Goal: Find specific page/section: Find specific page/section

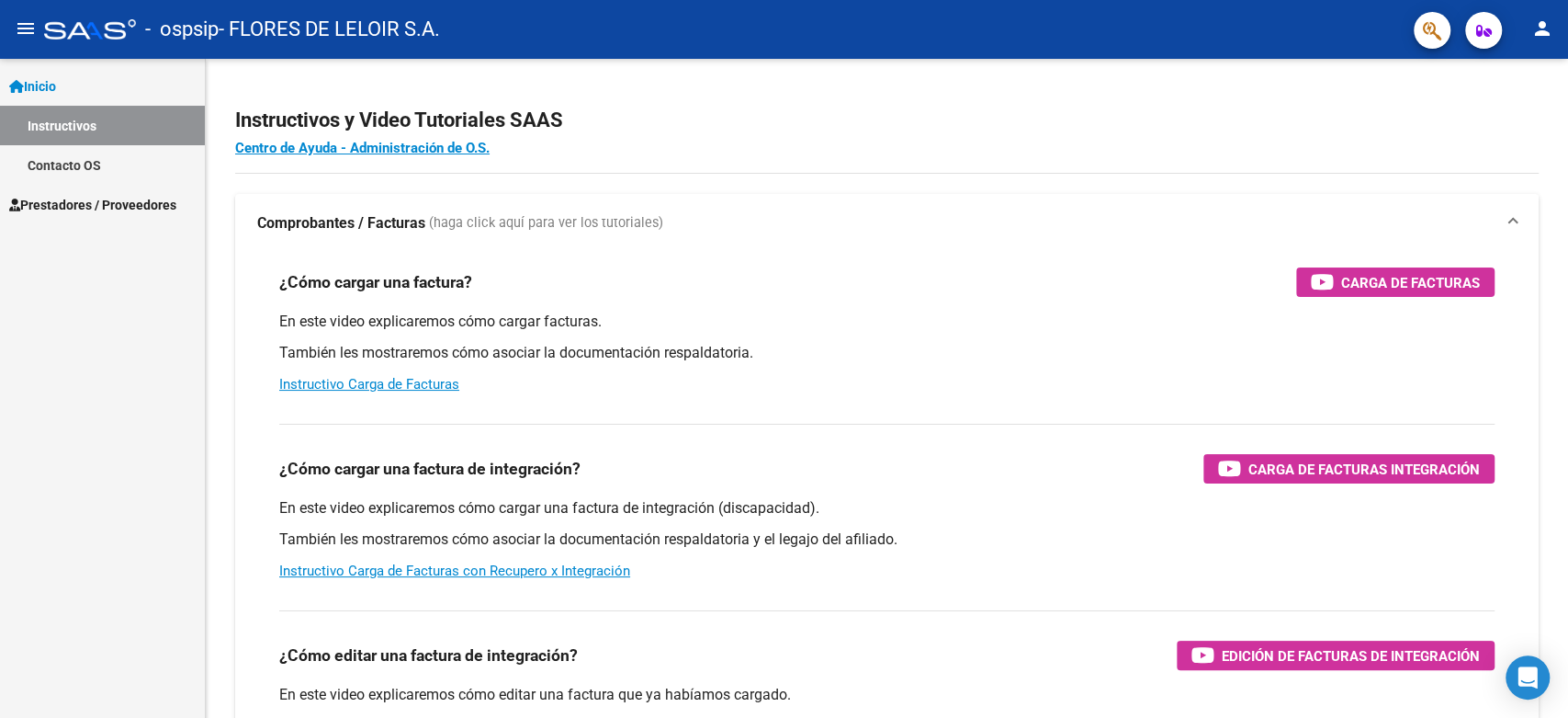
click at [95, 197] on span "Prestadores / Proveedores" at bounding box center [93, 204] width 167 height 20
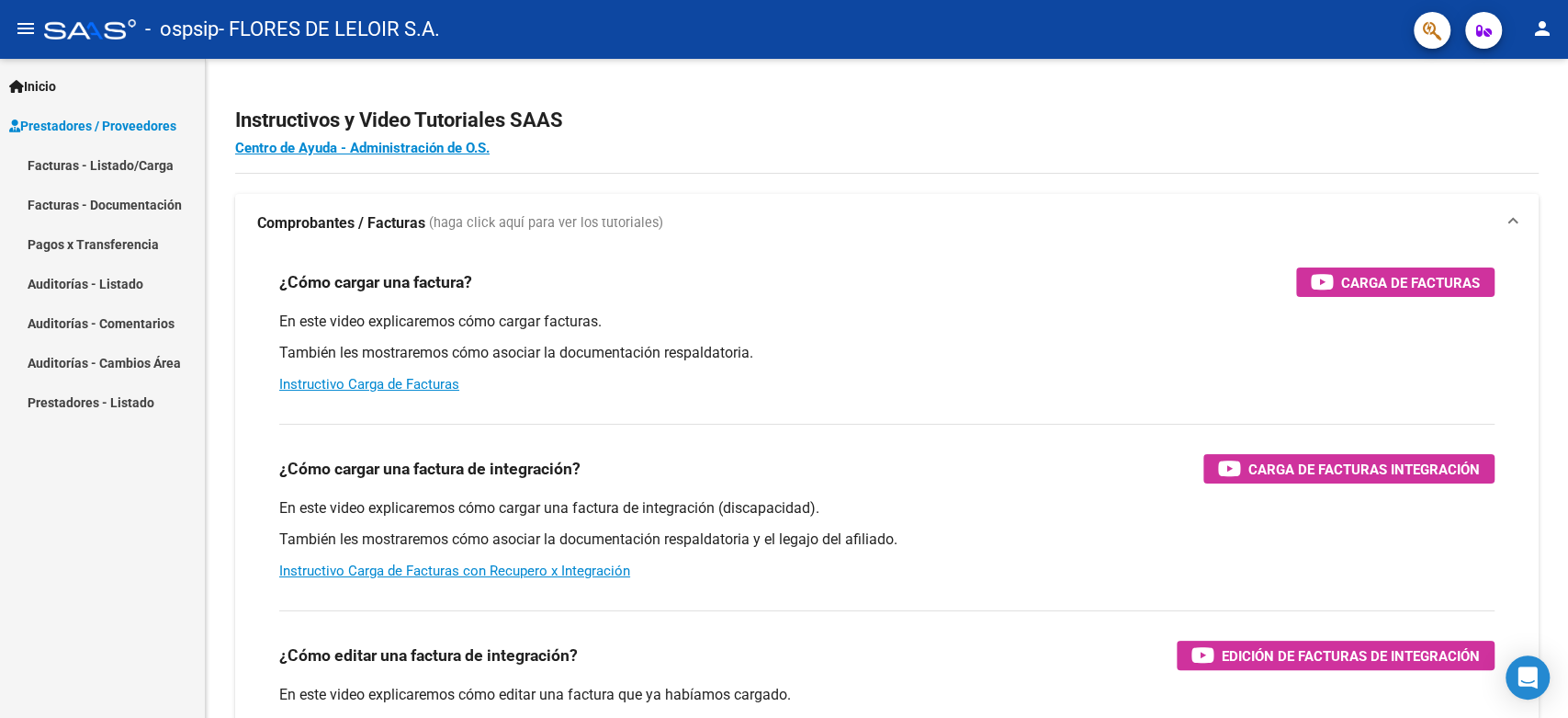
click at [111, 232] on link "Pagos x Transferencia" at bounding box center [102, 244] width 205 height 39
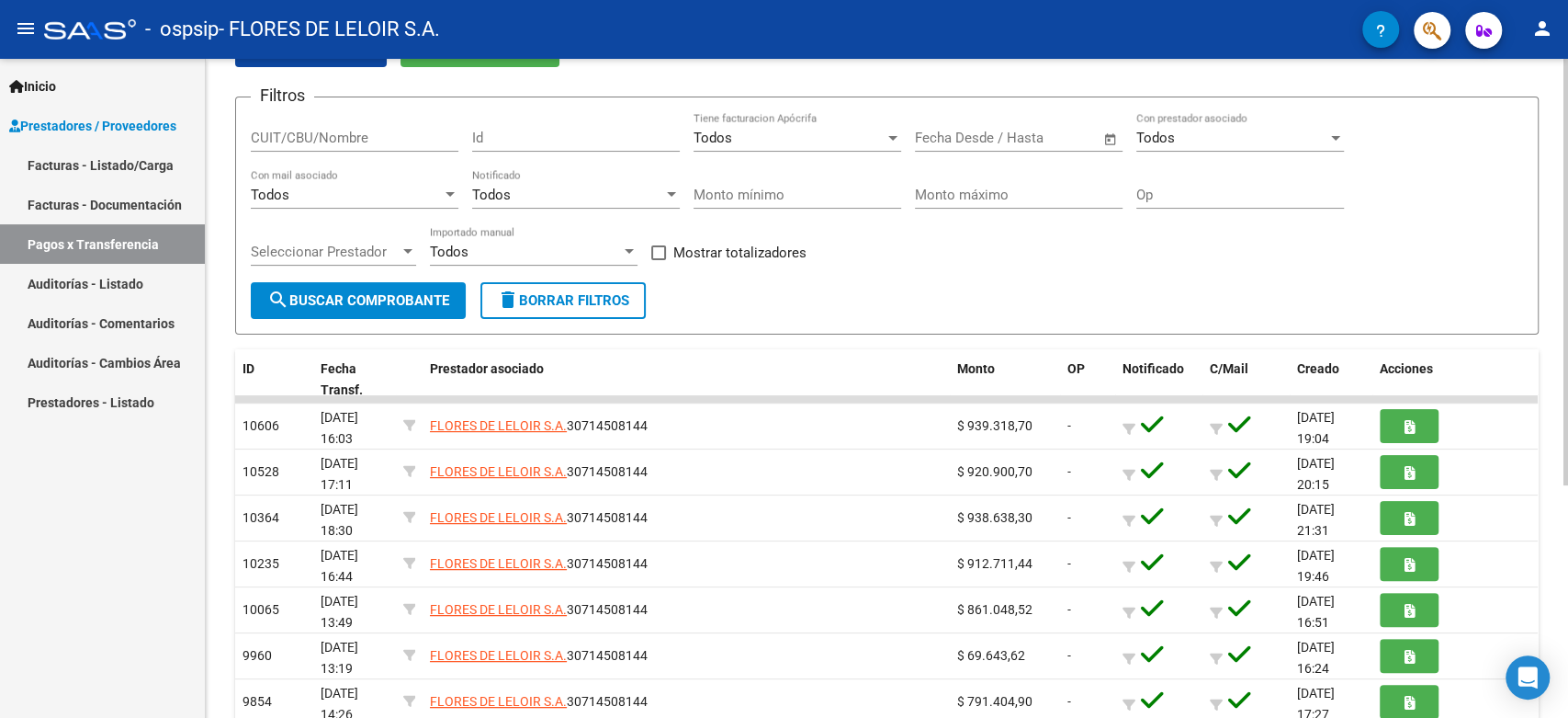
scroll to position [204, 0]
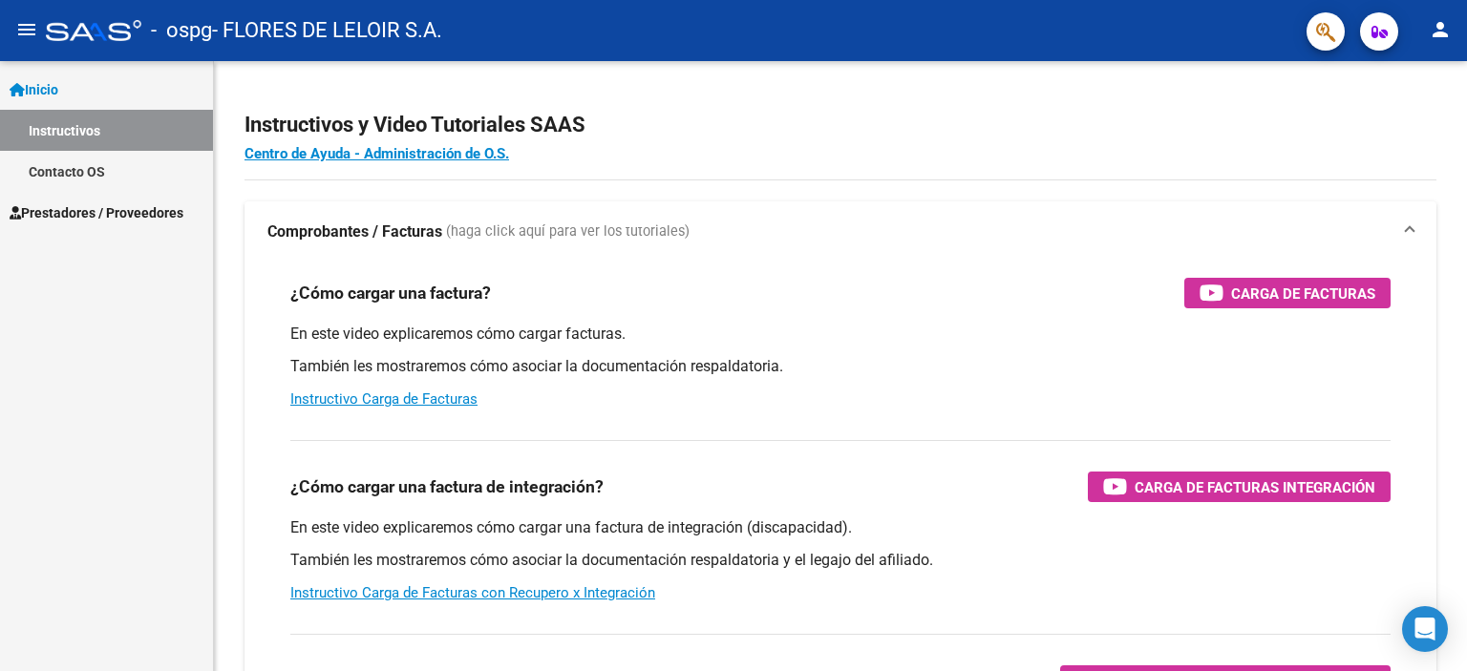
click at [143, 224] on link "Prestadores / Proveedores" at bounding box center [106, 212] width 213 height 41
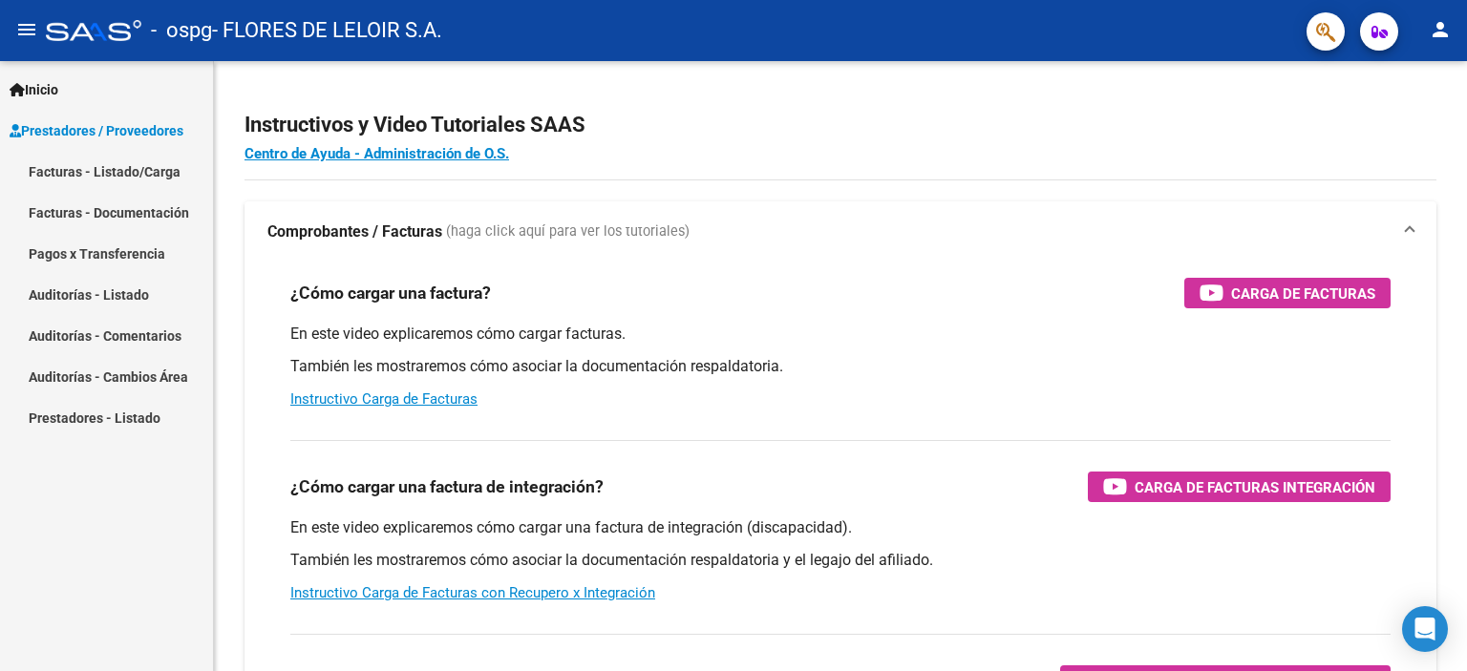
click at [137, 255] on link "Pagos x Transferencia" at bounding box center [106, 253] width 213 height 41
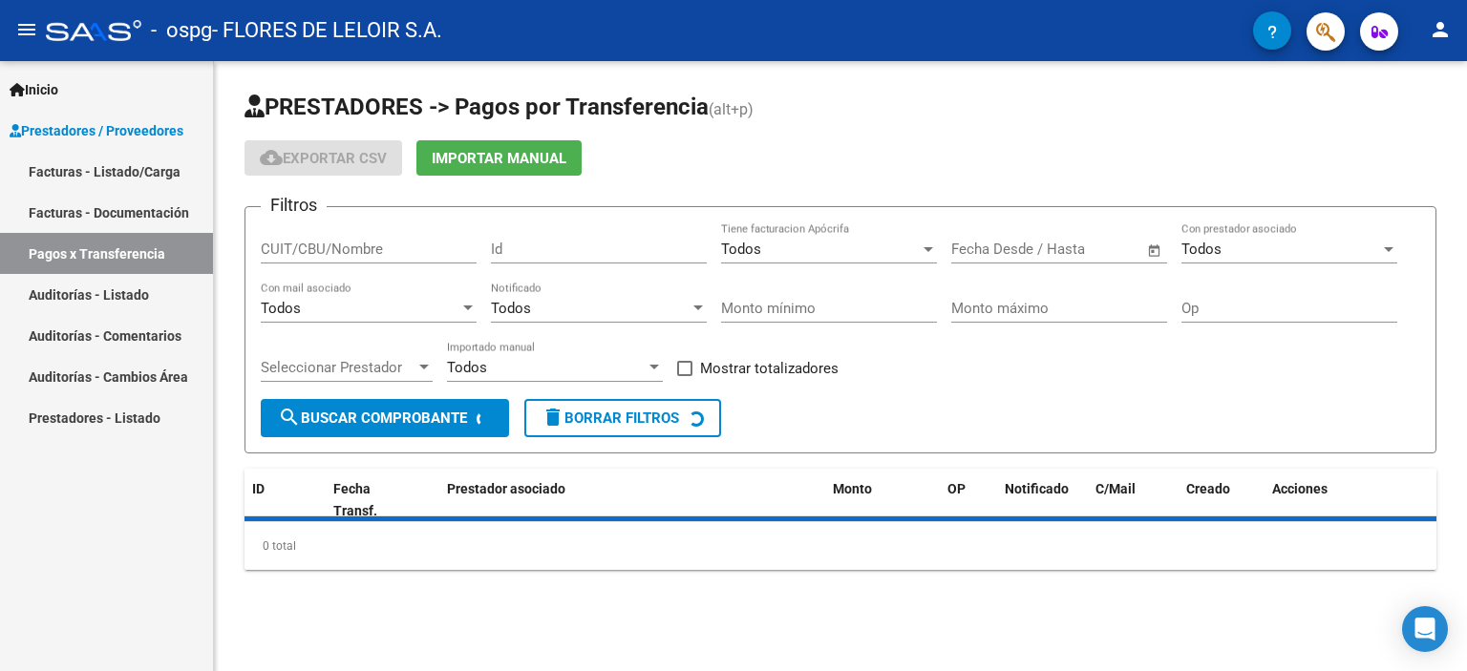
click at [137, 175] on link "Facturas - Listado/Carga" at bounding box center [106, 171] width 213 height 41
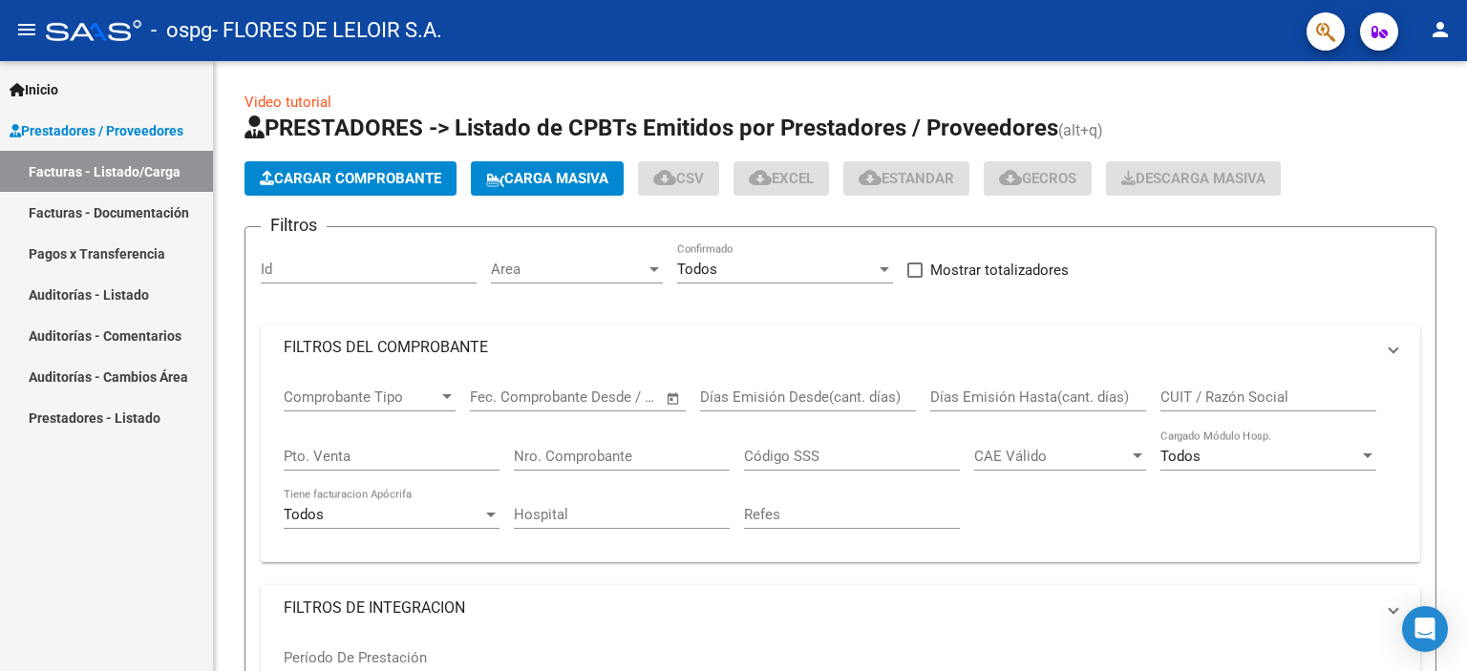
click at [118, 266] on link "Pagos x Transferencia" at bounding box center [106, 253] width 213 height 41
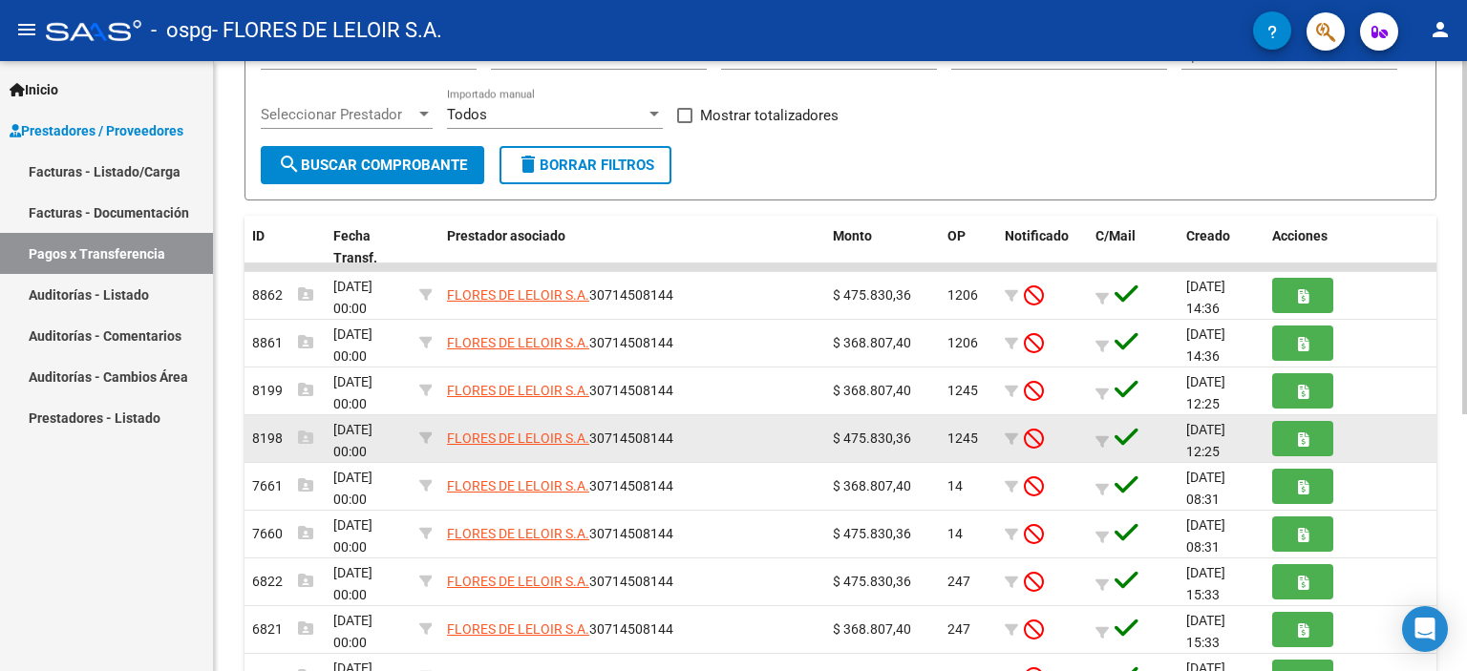
scroll to position [287, 0]
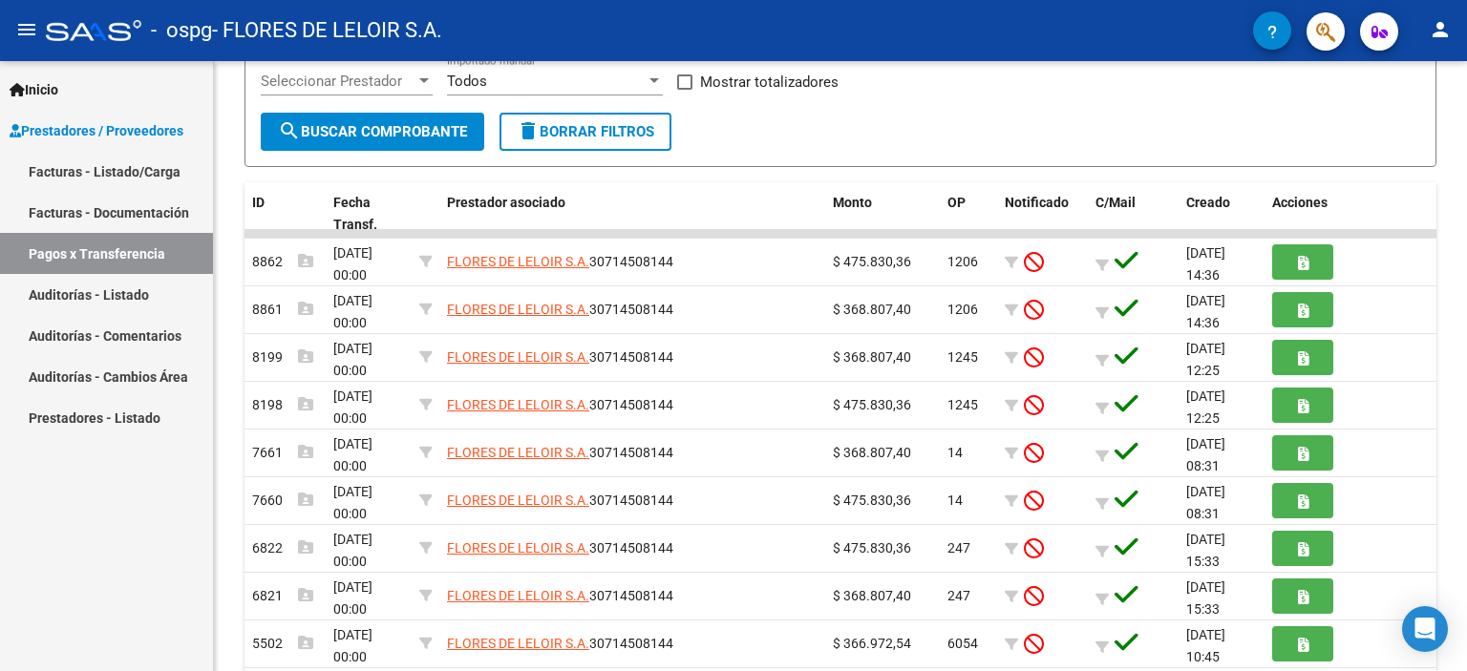
click at [67, 137] on span "Prestadores / Proveedores" at bounding box center [97, 130] width 174 height 21
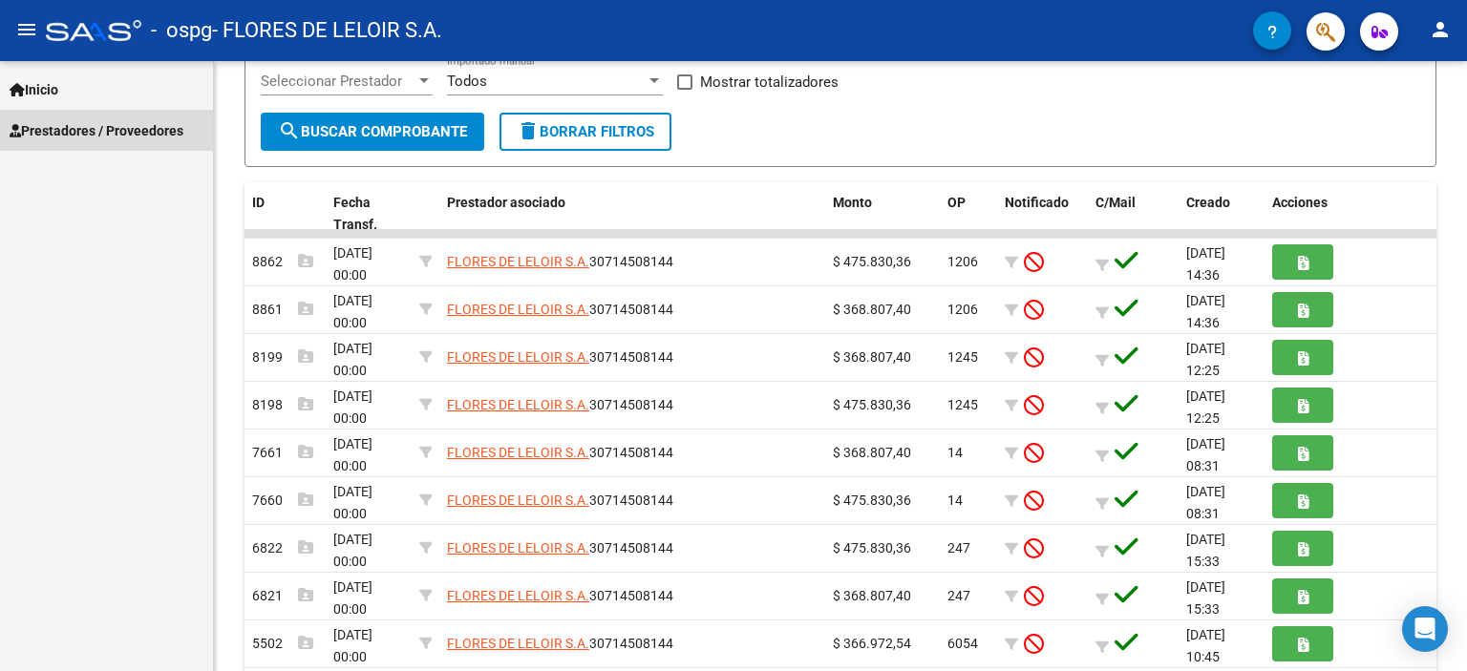
click at [96, 159] on link "Facturas - Listado/Carga" at bounding box center [106, 171] width 213 height 41
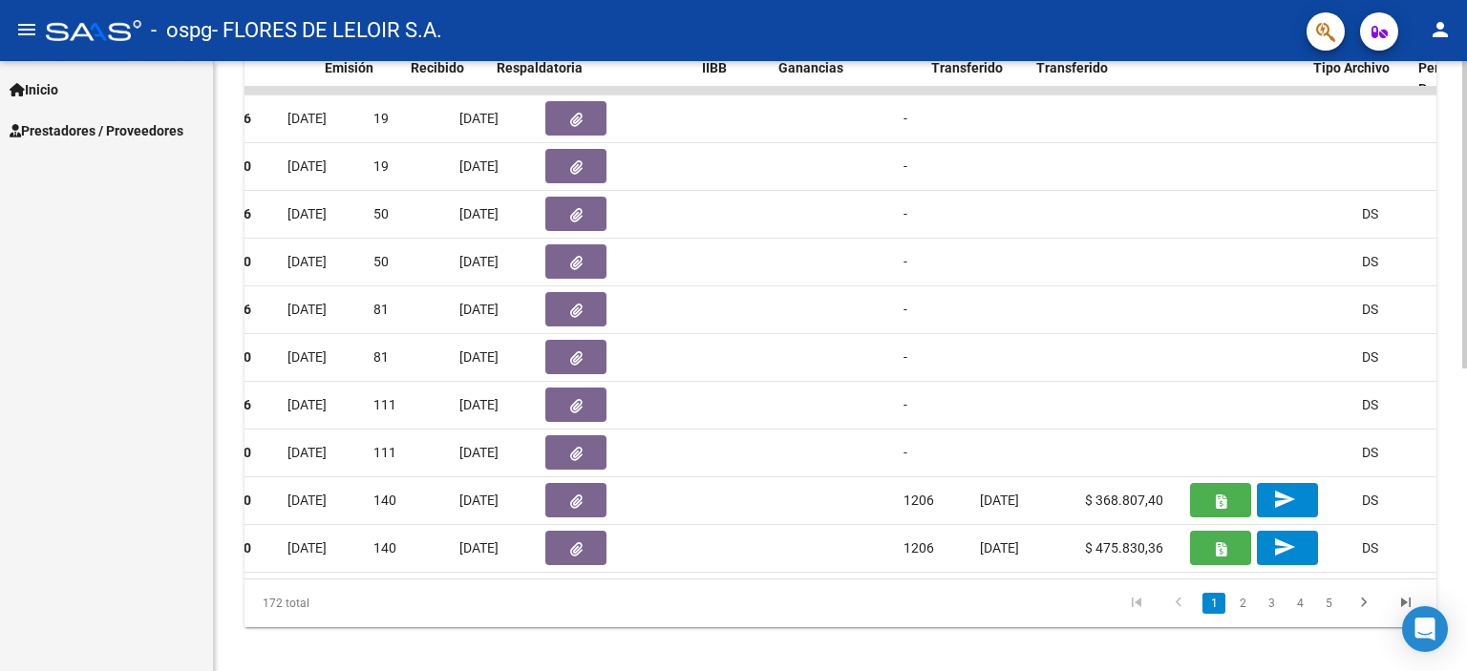
scroll to position [0, 1079]
